Goal: Information Seeking & Learning: Check status

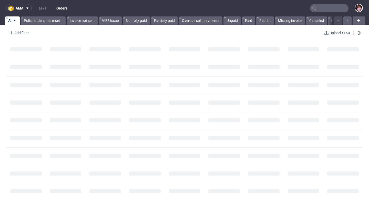
click at [331, 8] on input "text" at bounding box center [329, 8] width 38 height 8
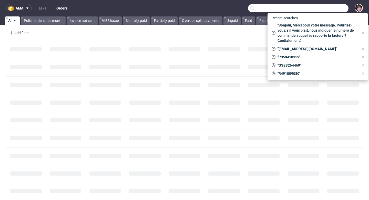
paste input "R553029859"
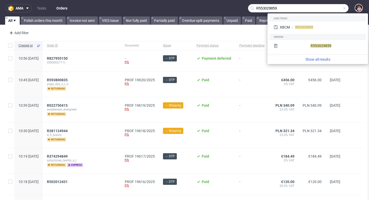
type input "R553029859"
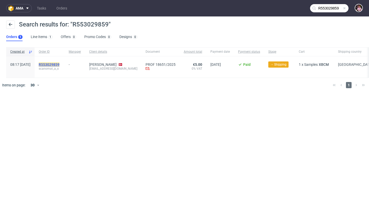
click at [59, 63] on mark "R553029859" at bounding box center [49, 64] width 21 height 4
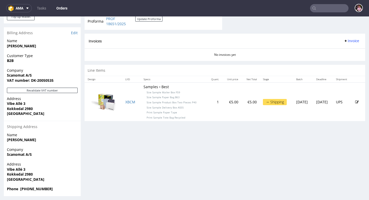
scroll to position [232, 0]
click at [128, 102] on link "XBCM" at bounding box center [130, 101] width 10 height 5
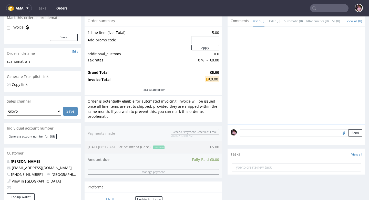
scroll to position [0, 0]
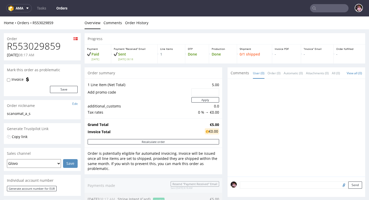
click at [37, 44] on h1 "R553029859" at bounding box center [42, 46] width 71 height 10
copy h1 "R553029859"
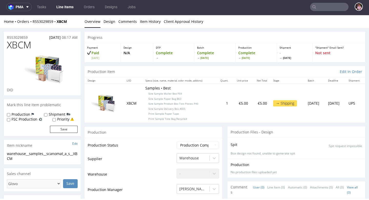
click at [156, 34] on div "Progress" at bounding box center [225, 37] width 281 height 11
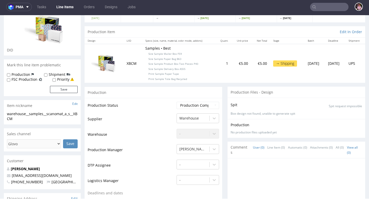
scroll to position [43, 0]
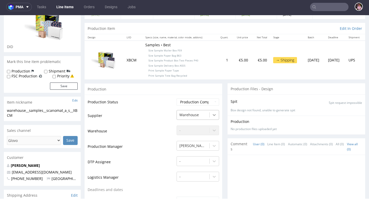
click at [214, 115] on icon at bounding box center [214, 114] width 5 height 5
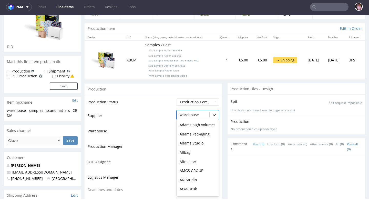
scroll to position [1461, 0]
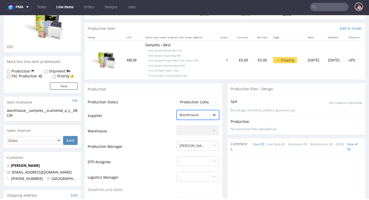
click at [213, 115] on icon at bounding box center [214, 114] width 5 height 5
click at [151, 111] on td "Supplier" at bounding box center [132, 116] width 88 height 15
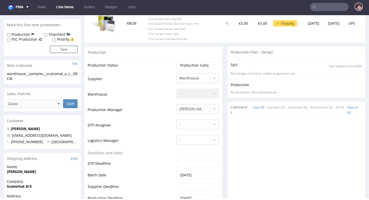
scroll to position [79, 0]
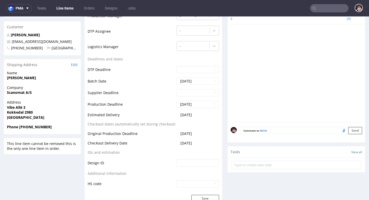
scroll to position [180, 0]
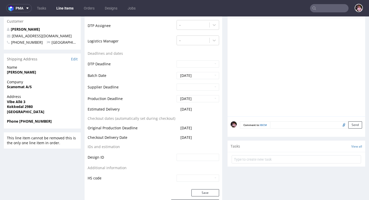
drag, startPoint x: 201, startPoint y: 111, endPoint x: 152, endPoint y: 111, distance: 49.0
click at [152, 111] on tr "Estimated Delivery 2025-09-10" at bounding box center [154, 110] width 132 height 9
click at [187, 118] on table "Production Status Waiting for Artwork Waiting for Diecut Waiting for Mockup Wai…" at bounding box center [154, 72] width 132 height 220
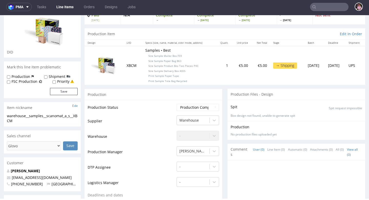
scroll to position [0, 0]
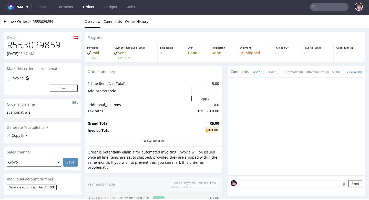
click at [44, 42] on h1 "R553029859" at bounding box center [42, 45] width 71 height 10
copy h1 "R553029859"
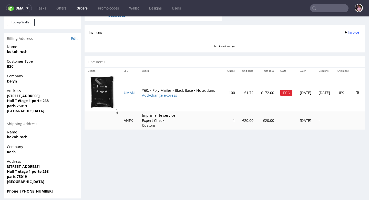
scroll to position [241, 0]
click at [129, 94] on link "UMAN" at bounding box center [129, 92] width 11 height 5
click at [330, 10] on input "text" at bounding box center [329, 8] width 38 height 8
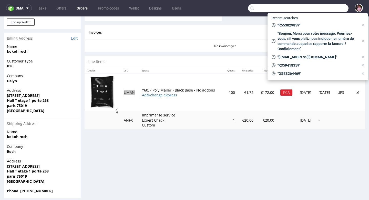
paste input "LUHP"
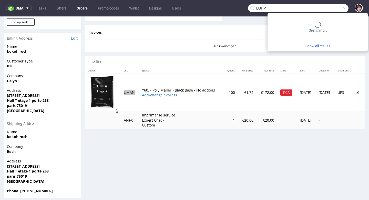
type input "LUHP"
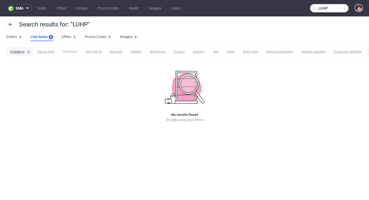
click at [345, 8] on span at bounding box center [345, 8] width 4 height 4
click at [333, 8] on input "text" at bounding box center [329, 8] width 38 height 8
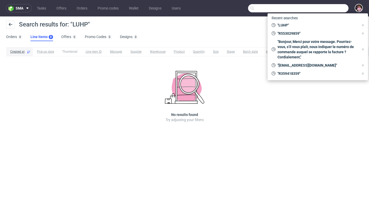
paste input "DEL2819FR"
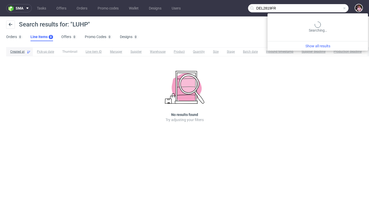
type input "DEL2819FR"
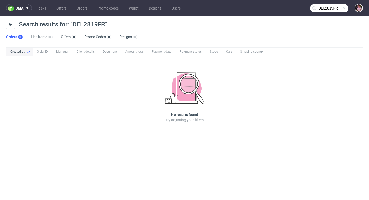
click at [346, 8] on span at bounding box center [345, 8] width 4 height 4
click at [332, 9] on input "text" at bounding box center [329, 8] width 38 height 8
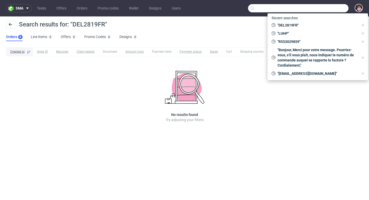
paste input "direction@sicparvismagna.fr"
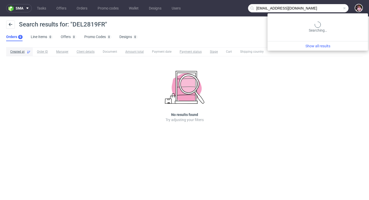
type input "direction@sicparvismagna.fr"
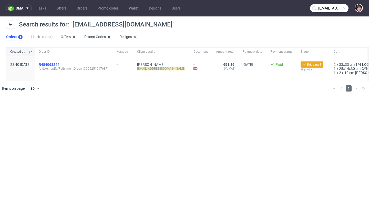
click at [59, 65] on span "R484063244" at bounding box center [49, 64] width 21 height 4
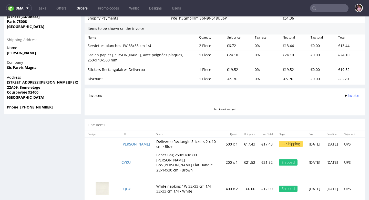
scroll to position [329, 0]
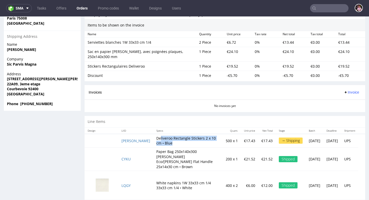
drag, startPoint x: 171, startPoint y: 137, endPoint x: 142, endPoint y: 133, distance: 28.5
click at [153, 134] on td "Deliveroo Rectangle Stickers 2 x 10 cm • Blue" at bounding box center [187, 141] width 69 height 14
click at [185, 135] on td "Deliveroo Rectangle Stickers 2 x 10 cm • Blue" at bounding box center [187, 141] width 69 height 14
click at [126, 138] on link "[PERSON_NAME]" at bounding box center [136, 140] width 29 height 5
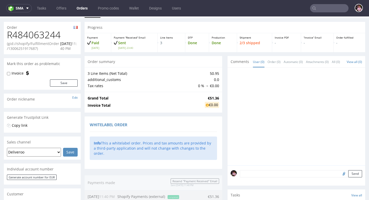
scroll to position [0, 0]
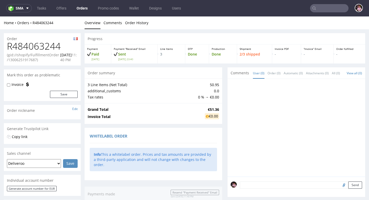
click at [46, 45] on h1 "R484063244" at bounding box center [42, 46] width 71 height 10
copy h1 "R484063244"
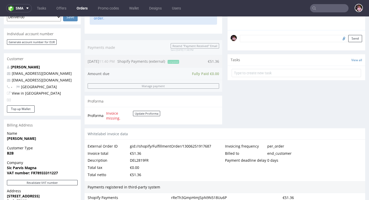
scroll to position [152, 0]
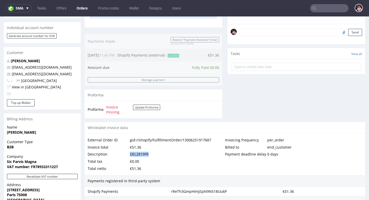
drag, startPoint x: 148, startPoint y: 149, endPoint x: 130, endPoint y: 149, distance: 19.0
click at [130, 150] on div "Description DEL2819FR" at bounding box center [156, 153] width 137 height 7
click at [150, 150] on div "Description DEL2819FR" at bounding box center [156, 153] width 137 height 7
drag, startPoint x: 130, startPoint y: 148, endPoint x: 140, endPoint y: 148, distance: 10.3
click at [140, 150] on div "Description DEL2819FR" at bounding box center [156, 153] width 137 height 7
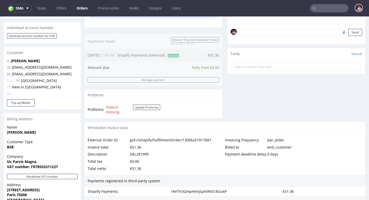
click at [189, 122] on div "Whitelabel invoice data" at bounding box center [225, 128] width 281 height 12
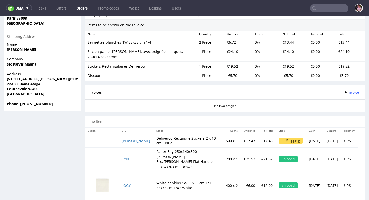
scroll to position [1, 0]
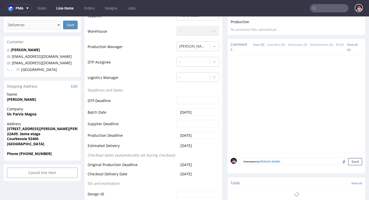
scroll to position [126, 0]
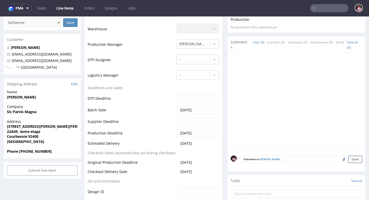
drag, startPoint x: 200, startPoint y: 138, endPoint x: 161, endPoint y: 138, distance: 39.8
click at [161, 140] on tr "Estimated Delivery 2025-09-04" at bounding box center [154, 144] width 132 height 9
click at [144, 100] on td "DTP Deadline" at bounding box center [132, 100] width 88 height 12
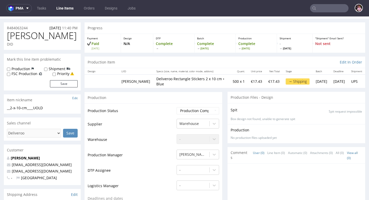
scroll to position [19, 0]
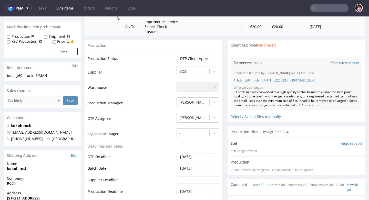
scroll to position [106, 0]
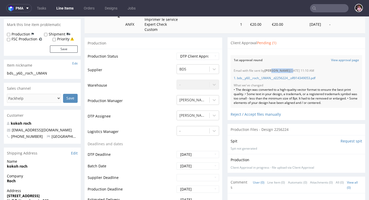
drag, startPoint x: 271, startPoint y: 71, endPoint x: 293, endPoint y: 70, distance: 21.8
click at [293, 70] on div "Email with file sent by Elżbieta Jelińska 09.09.2025 11:10 AM" at bounding box center [296, 70] width 125 height 4
click at [241, 69] on div "Email with file sent by Elżbieta Jelińska 09.09.2025 11:10 AM" at bounding box center [296, 70] width 125 height 4
click at [339, 60] on link "View approval page" at bounding box center [345, 60] width 28 height 4
click at [338, 11] on input "text" at bounding box center [329, 8] width 38 height 8
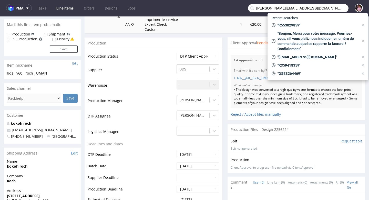
type input "hubert@mwiecej.pl"
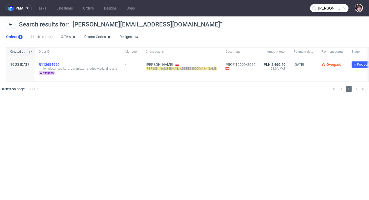
click at [59, 63] on span "R112654950" at bounding box center [49, 64] width 21 height 4
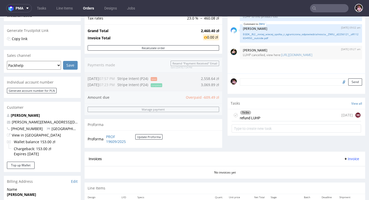
scroll to position [108, 0]
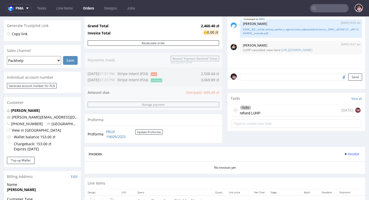
drag, startPoint x: 196, startPoint y: 82, endPoint x: 210, endPoint y: 82, distance: 13.6
click at [210, 82] on div "Order summary 3 Line Items (Net Total) 2,353.32 additional_customs 0.0 Promotio…" at bounding box center [154, 52] width 138 height 187
click at [285, 115] on div "To Do refund LUHP today NK" at bounding box center [297, 110] width 130 height 12
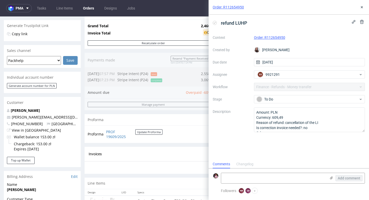
scroll to position [4, 0]
click at [362, 9] on icon at bounding box center [362, 7] width 4 height 4
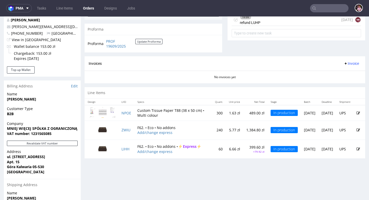
scroll to position [201, 0]
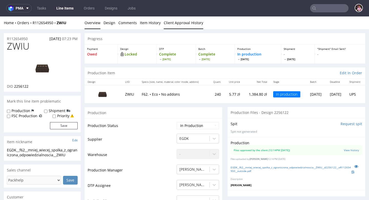
click at [180, 22] on link "Client Approval History" at bounding box center [183, 22] width 39 height 13
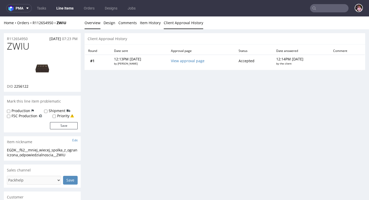
click at [95, 24] on link "Overview" at bounding box center [93, 22] width 16 height 13
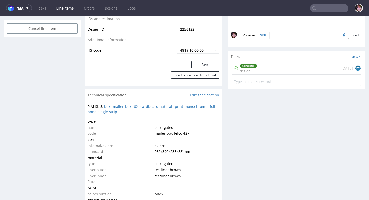
scroll to position [292, 0]
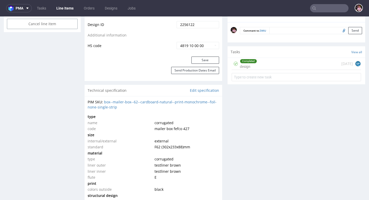
click at [278, 64] on div "Completed design 11 days ago EP" at bounding box center [297, 64] width 130 height 12
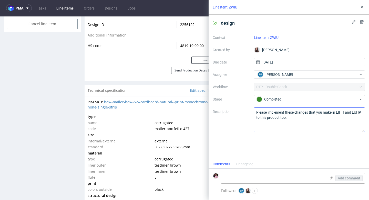
scroll to position [4, 0]
click at [363, 6] on use at bounding box center [362, 7] width 2 height 2
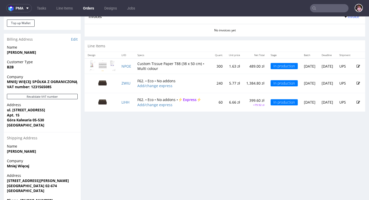
scroll to position [249, 0]
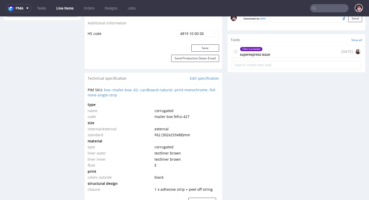
scroll to position [297, 0]
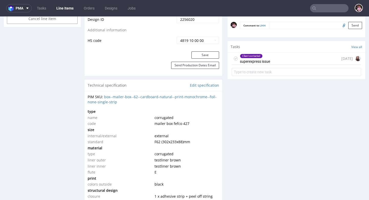
click at [282, 63] on div "Client contacted superexpress issue 12 days ago" at bounding box center [297, 59] width 130 height 12
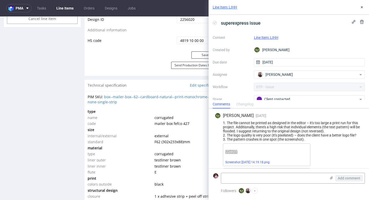
scroll to position [157, 0]
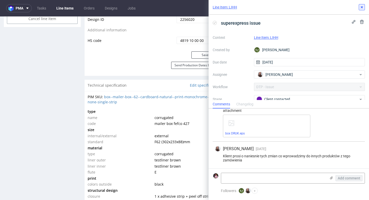
click at [360, 8] on icon at bounding box center [362, 7] width 4 height 4
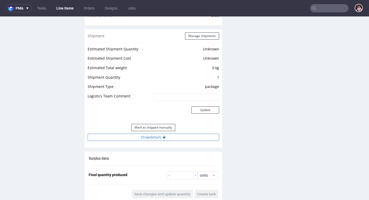
click at [188, 133] on button "Show details" at bounding box center [154, 136] width 132 height 7
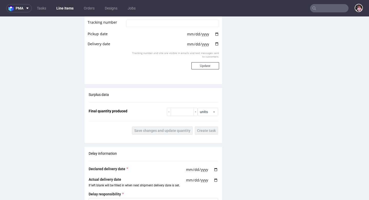
scroll to position [781, 0]
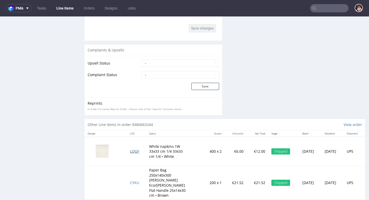
click at [132, 148] on span "LQGY" at bounding box center [134, 150] width 9 height 5
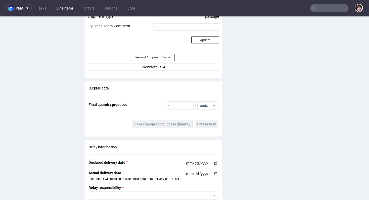
scroll to position [488, 0]
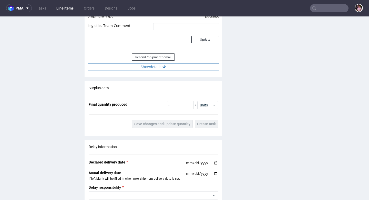
click at [159, 69] on button "Show details" at bounding box center [154, 66] width 132 height 7
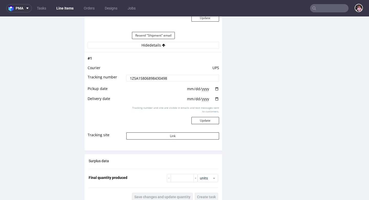
scroll to position [528, 0]
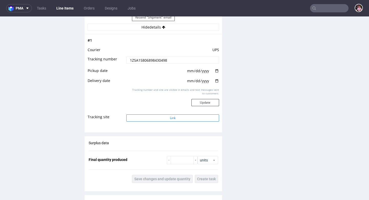
click at [178, 118] on button "Link" at bounding box center [172, 117] width 93 height 7
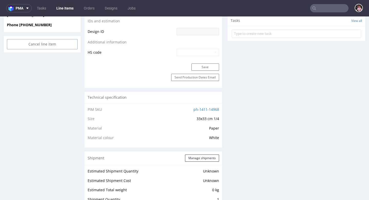
scroll to position [23, 0]
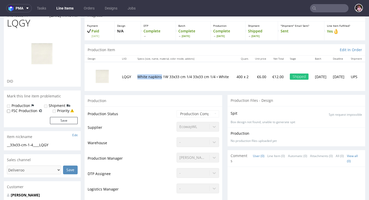
drag, startPoint x: 138, startPoint y: 73, endPoint x: 160, endPoint y: 75, distance: 21.3
click at [160, 75] on p "White napkins 1W 33x33 cm 1/4 33x33 cm 1/4 • White" at bounding box center [183, 76] width 93 height 5
copy p "White napkins"
